Goal: Information Seeking & Learning: Check status

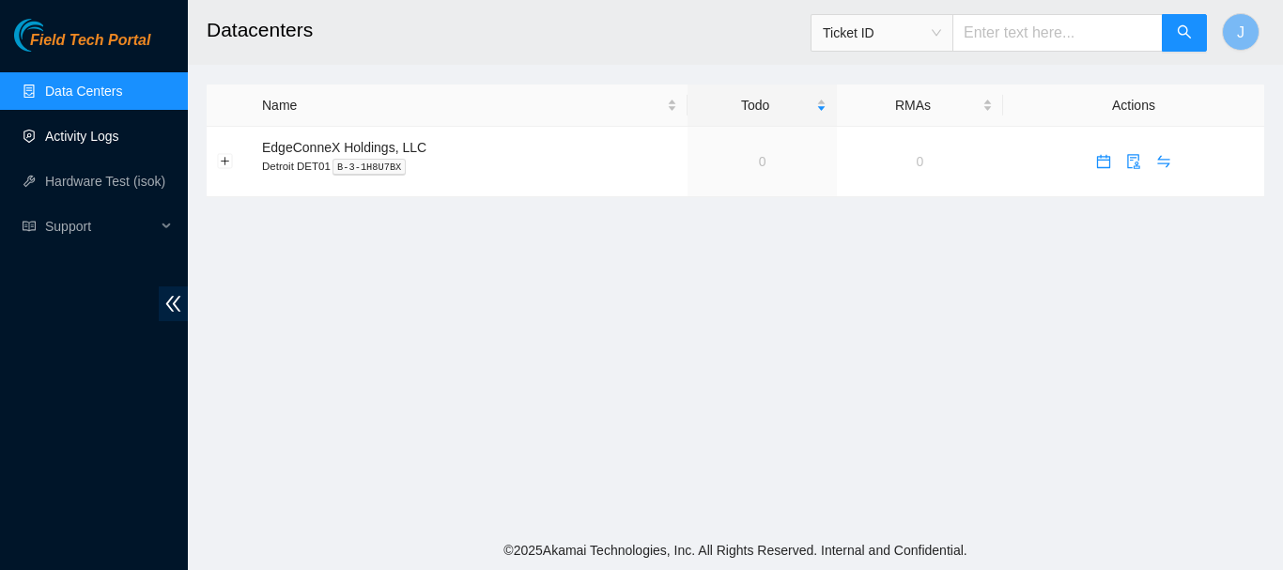
click at [95, 137] on link "Activity Logs" at bounding box center [82, 136] width 74 height 15
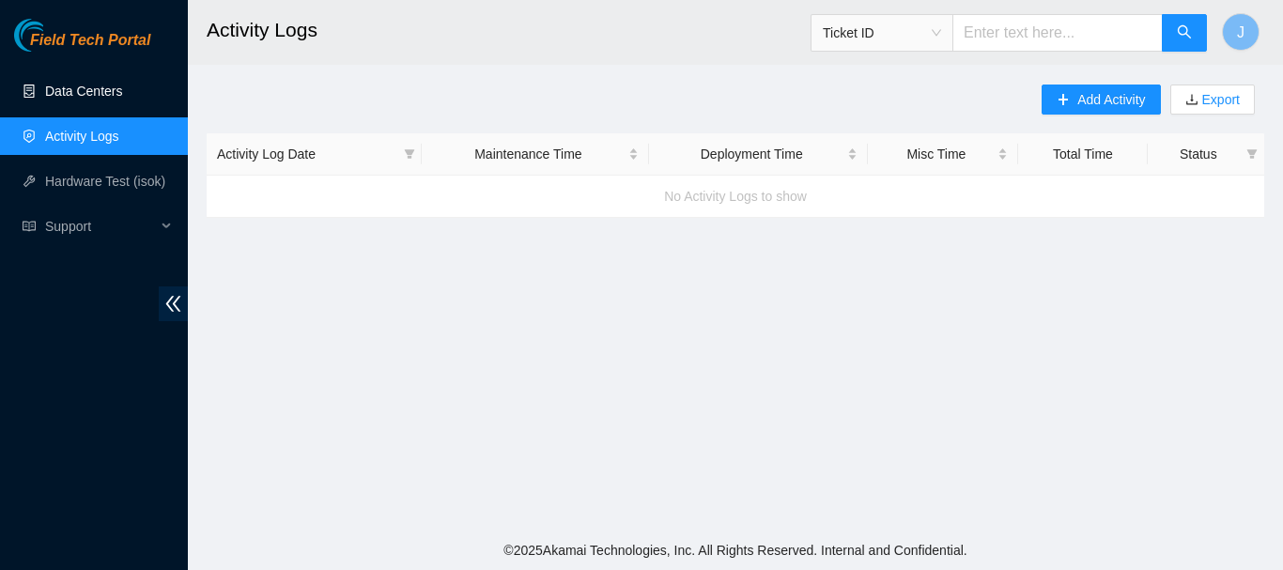
click at [86, 93] on link "Data Centers" at bounding box center [83, 91] width 77 height 15
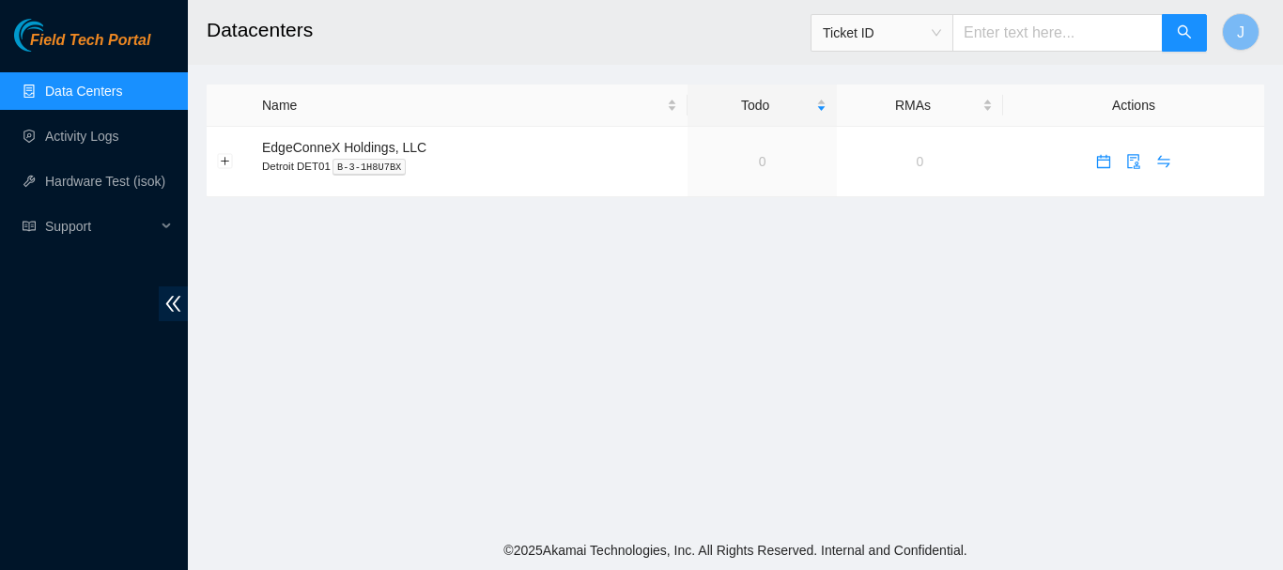
click at [86, 93] on link "Data Centers" at bounding box center [83, 91] width 77 height 15
click at [75, 136] on link "Activity Logs" at bounding box center [82, 136] width 74 height 15
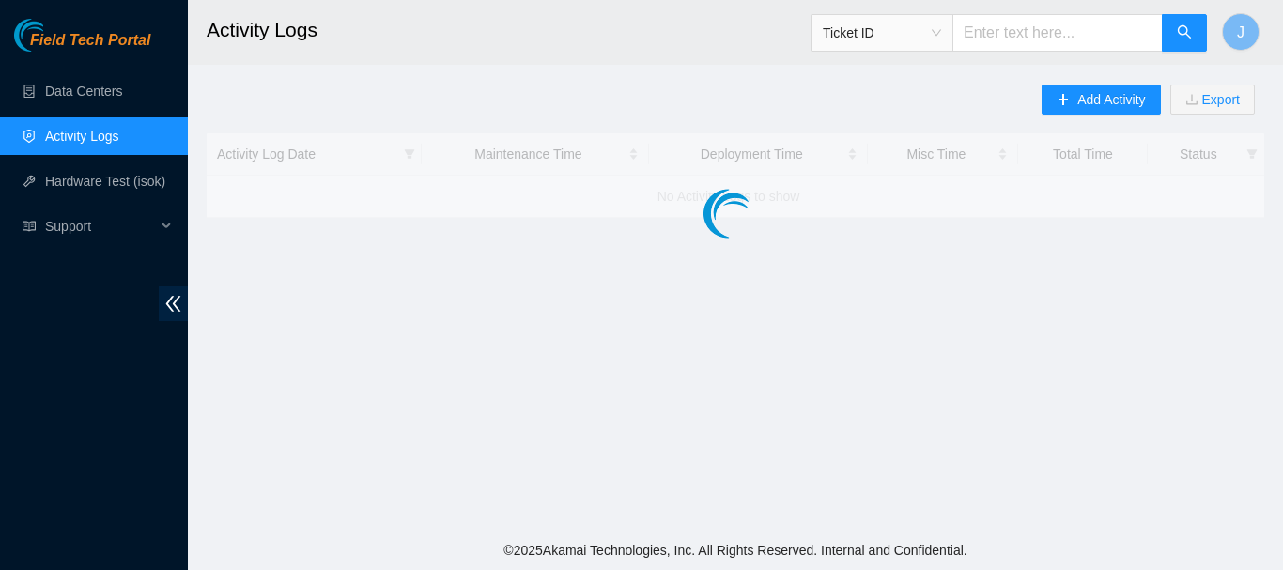
click at [75, 136] on link "Activity Logs" at bounding box center [82, 136] width 74 height 15
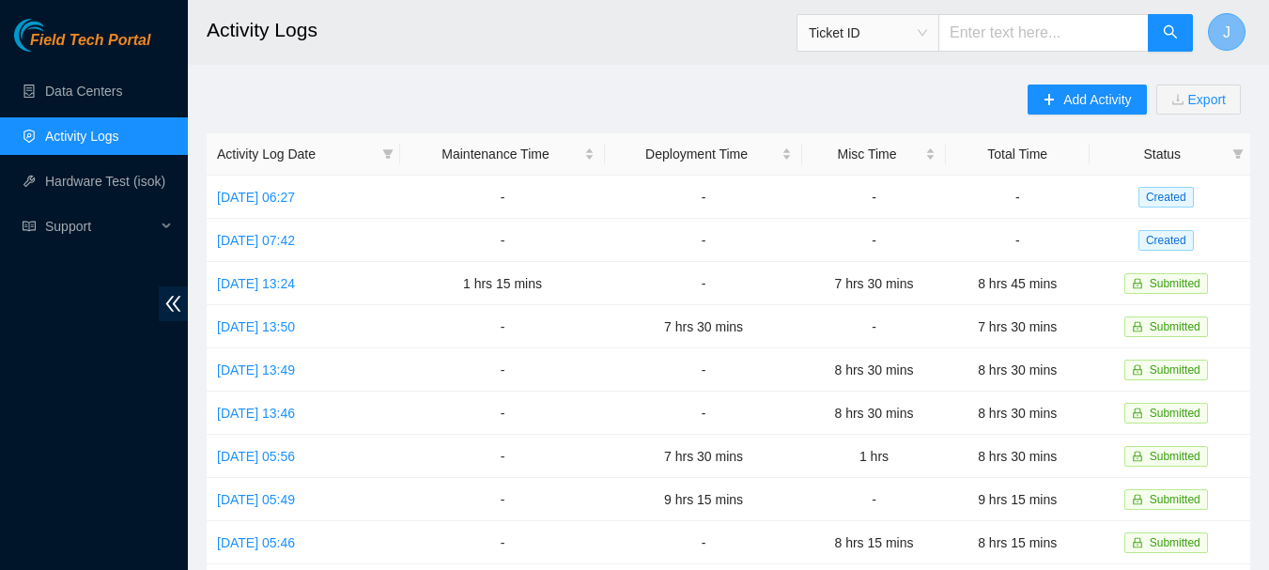
click at [1220, 36] on button "J" at bounding box center [1227, 32] width 38 height 38
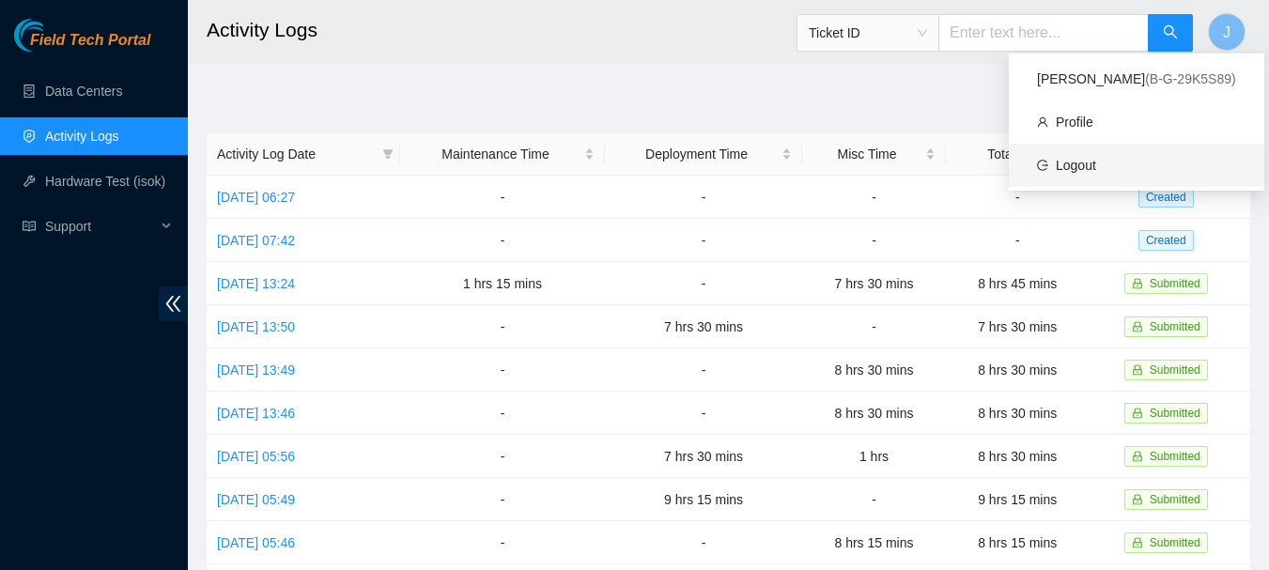
click at [1077, 159] on link "Logout" at bounding box center [1075, 165] width 40 height 15
